Goal: Information Seeking & Learning: Check status

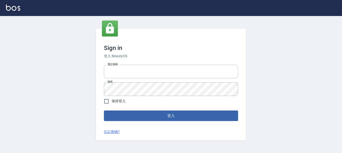
type input "0916328056"
click at [106, 100] on input "保持登入" at bounding box center [106, 101] width 11 height 11
checkbox input "true"
click at [130, 118] on button "登入" at bounding box center [171, 116] width 134 height 11
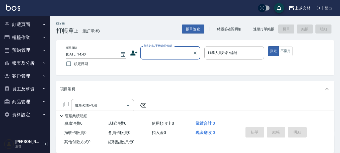
click at [23, 64] on button "報表及分析" at bounding box center [25, 63] width 46 height 13
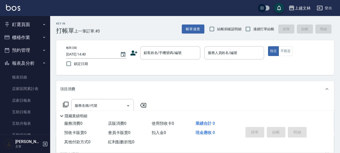
click at [20, 26] on button "釘選頁面" at bounding box center [25, 24] width 46 height 13
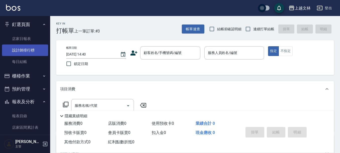
click at [21, 51] on link "設計師排行榜" at bounding box center [25, 51] width 46 height 12
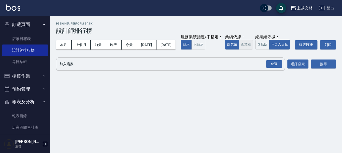
click at [239, 50] on button "實業績" at bounding box center [246, 45] width 14 height 10
click at [272, 68] on div "全選" at bounding box center [274, 64] width 16 height 8
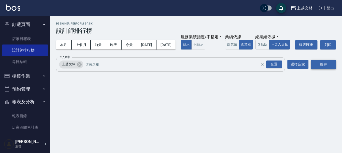
click at [332, 69] on button "搜尋" at bounding box center [323, 64] width 25 height 9
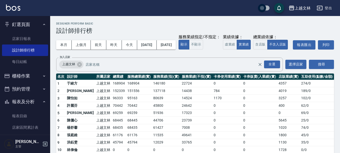
scroll to position [25, 0]
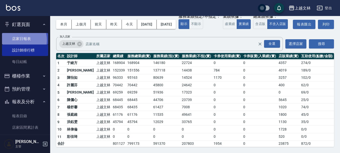
click at [19, 40] on link "店家日報表" at bounding box center [25, 39] width 46 height 12
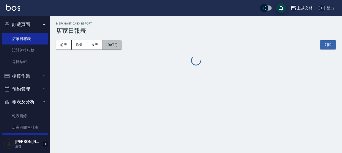
click at [122, 46] on button "[DATE]" at bounding box center [112, 44] width 19 height 9
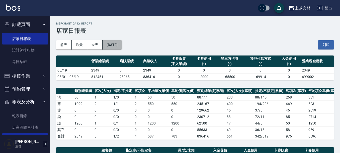
click at [122, 46] on button "[DATE]" at bounding box center [112, 44] width 19 height 9
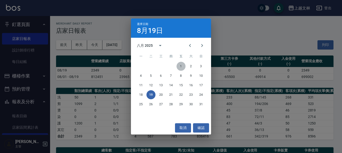
click at [182, 67] on button "1" at bounding box center [181, 66] width 9 height 9
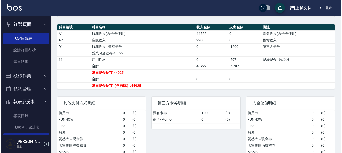
scroll to position [25, 0]
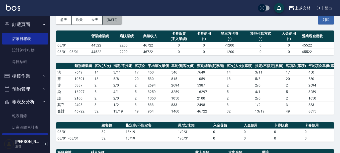
click at [114, 20] on button "[DATE]" at bounding box center [112, 19] width 19 height 9
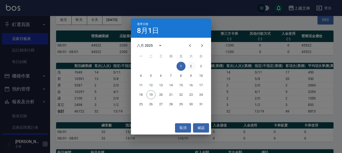
click at [191, 65] on button "2" at bounding box center [191, 66] width 9 height 9
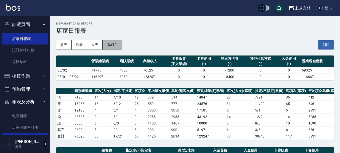
click at [118, 41] on button "[DATE]" at bounding box center [112, 44] width 19 height 9
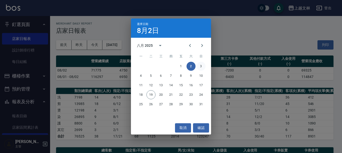
click at [201, 67] on button "3" at bounding box center [201, 66] width 9 height 9
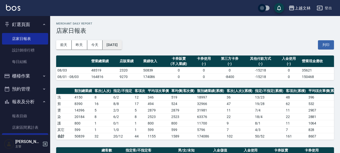
click at [122, 46] on button "[DATE]" at bounding box center [112, 44] width 19 height 9
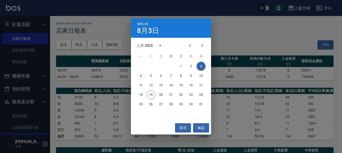
click at [139, 75] on button "4" at bounding box center [141, 75] width 9 height 9
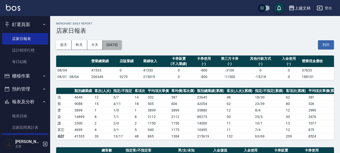
click at [122, 46] on button "[DATE]" at bounding box center [112, 44] width 19 height 9
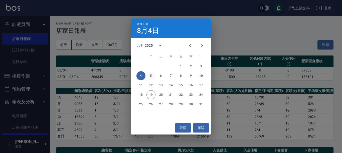
click at [147, 74] on button "5" at bounding box center [151, 75] width 9 height 9
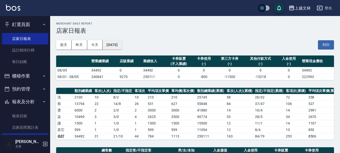
click at [122, 47] on button "[DATE]" at bounding box center [112, 44] width 19 height 9
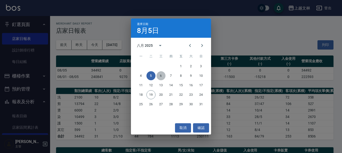
click at [162, 77] on button "6" at bounding box center [161, 75] width 9 height 9
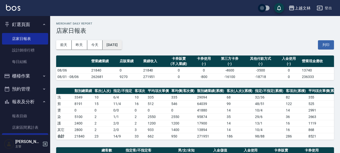
click at [122, 46] on button "[DATE]" at bounding box center [112, 44] width 19 height 9
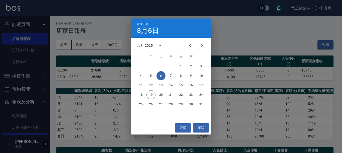
click at [172, 77] on button "7" at bounding box center [171, 75] width 9 height 9
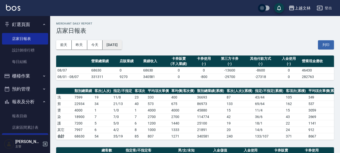
click at [122, 46] on button "[DATE]" at bounding box center [112, 44] width 19 height 9
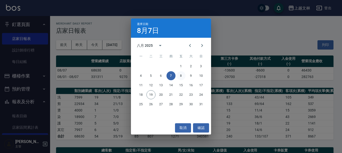
click at [178, 75] on button "8" at bounding box center [181, 75] width 9 height 9
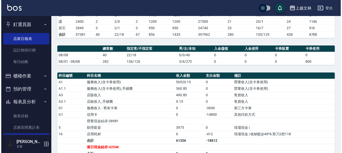
scroll to position [25, 0]
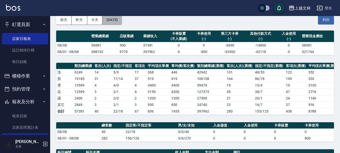
click at [121, 23] on button "[DATE]" at bounding box center [112, 19] width 19 height 9
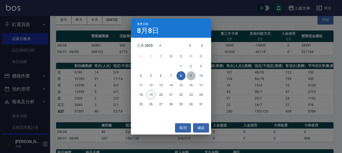
click at [189, 75] on button "9" at bounding box center [191, 75] width 9 height 9
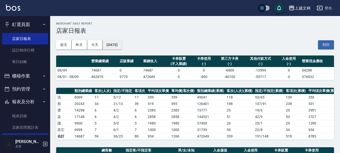
click at [122, 46] on button "[DATE]" at bounding box center [112, 44] width 19 height 9
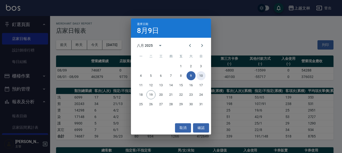
click at [201, 75] on button "10" at bounding box center [201, 75] width 9 height 9
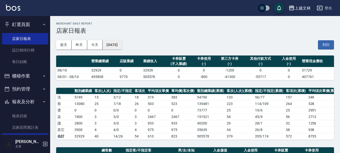
click at [122, 40] on button "[DATE]" at bounding box center [112, 44] width 19 height 9
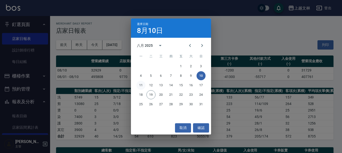
click at [139, 84] on button "11" at bounding box center [141, 85] width 9 height 9
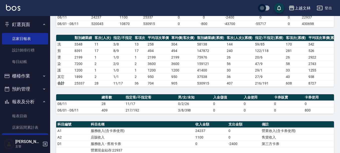
scroll to position [54, 0]
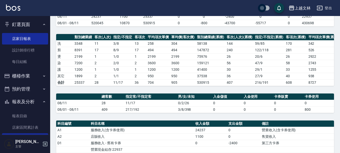
click at [336, 56] on div "上越文林 [DATE] 店家日報表 列印時間： [DATE][PHONE_NUMBER]:46 Merchant Daily Report 店家日報表 [DA…" at bounding box center [195, 110] width 290 height 296
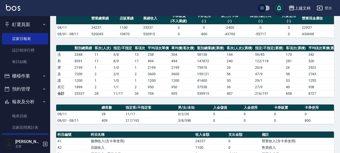
scroll to position [0, 0]
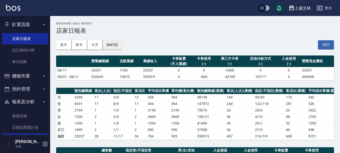
click at [122, 44] on button "[DATE]" at bounding box center [112, 44] width 19 height 9
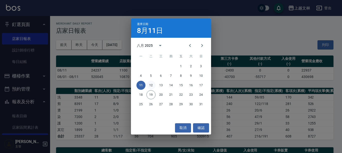
click at [151, 86] on button "12" at bounding box center [151, 85] width 9 height 9
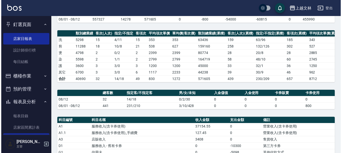
scroll to position [25, 0]
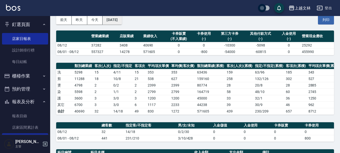
click at [122, 21] on button "[DATE]" at bounding box center [112, 19] width 19 height 9
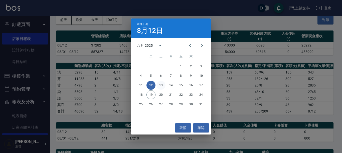
click at [159, 84] on button "13" at bounding box center [161, 85] width 9 height 9
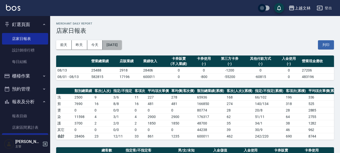
click at [122, 47] on button "[DATE]" at bounding box center [112, 44] width 19 height 9
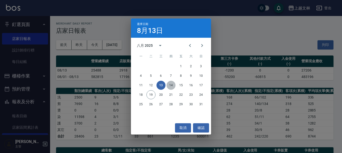
click at [169, 85] on button "14" at bounding box center [171, 85] width 9 height 9
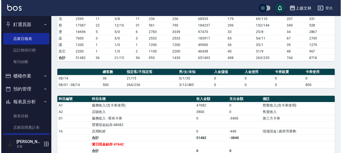
scroll to position [25, 0]
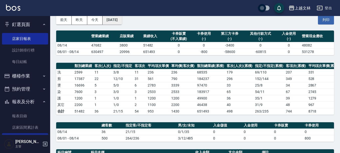
click at [111, 17] on button "[DATE]" at bounding box center [112, 19] width 19 height 9
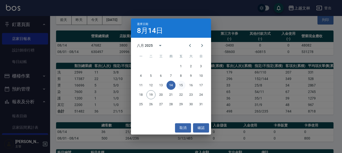
click at [179, 83] on button "15" at bounding box center [181, 85] width 9 height 9
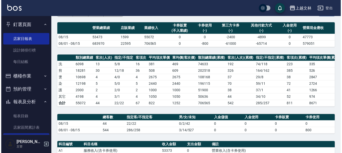
scroll to position [23, 0]
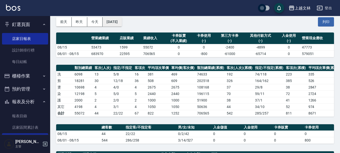
click at [117, 23] on button "[DATE]" at bounding box center [112, 21] width 19 height 9
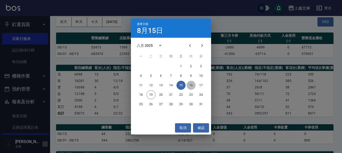
click at [192, 86] on button "16" at bounding box center [191, 85] width 9 height 9
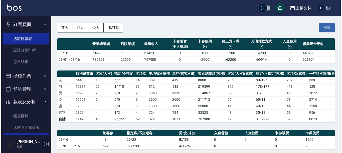
scroll to position [15, 0]
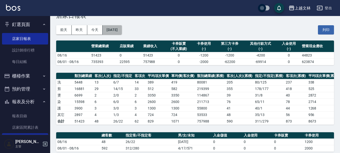
click at [122, 32] on button "[DATE]" at bounding box center [112, 29] width 19 height 9
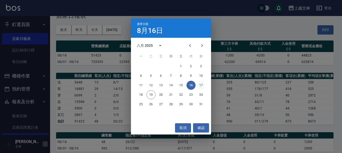
click at [202, 82] on button "17" at bounding box center [201, 85] width 9 height 9
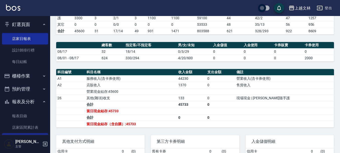
scroll to position [106, 0]
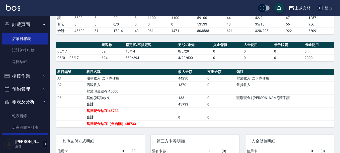
click at [340, 72] on div "上越文林 [DATE] 店家日報表 列印時間： [DATE][PHONE_NUMBER]:48 Merchant Daily Report 店家日報表 [DA…" at bounding box center [195, 58] width 290 height 296
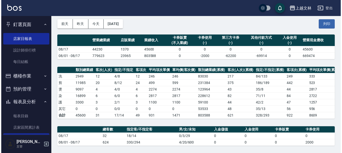
scroll to position [15, 0]
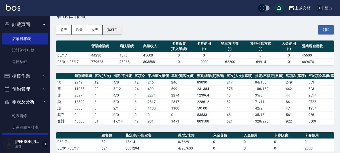
click at [115, 26] on button "[DATE]" at bounding box center [112, 29] width 19 height 9
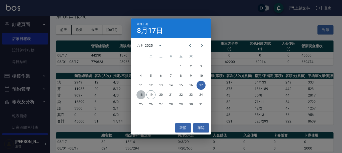
click at [142, 96] on button "18" at bounding box center [141, 94] width 9 height 9
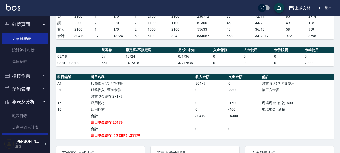
scroll to position [102, 0]
